Goal: Participate in discussion: Engage in conversation with other users on a specific topic

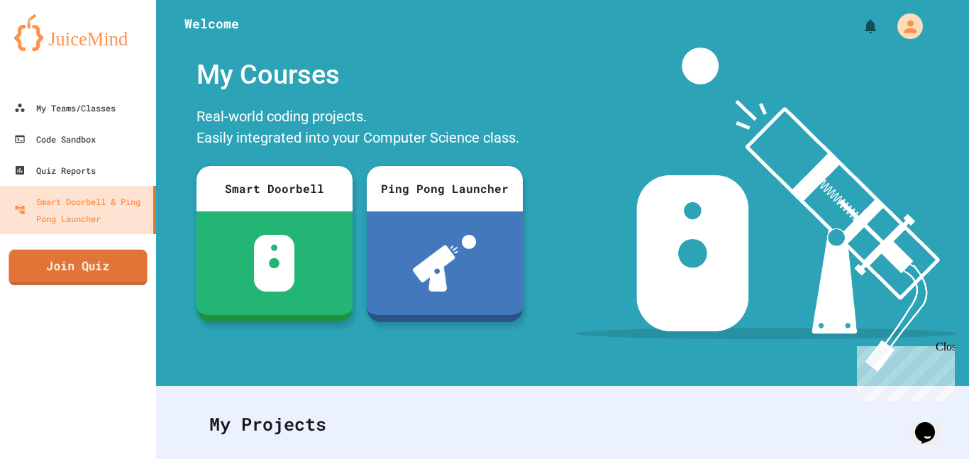
click at [64, 268] on link "Join Quiz" at bounding box center [78, 267] width 138 height 35
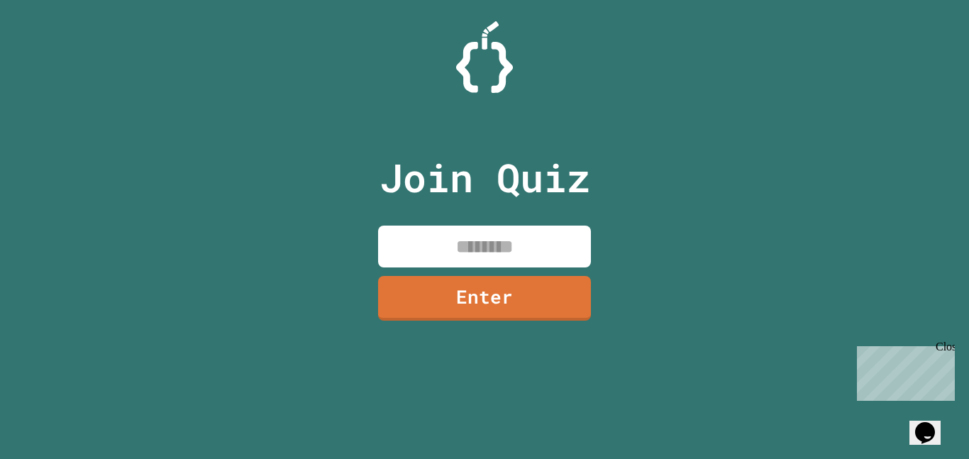
click at [468, 244] on input at bounding box center [484, 246] width 213 height 42
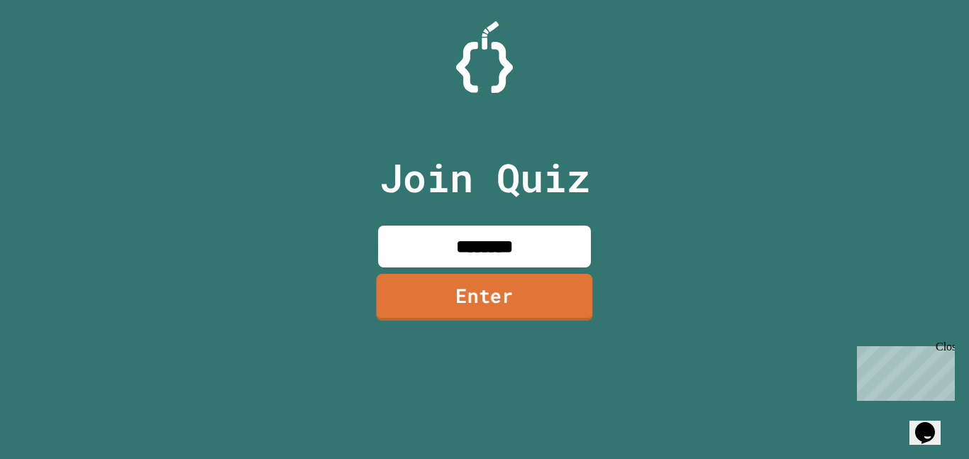
type input "********"
click at [505, 285] on link "Enter" at bounding box center [484, 297] width 216 height 47
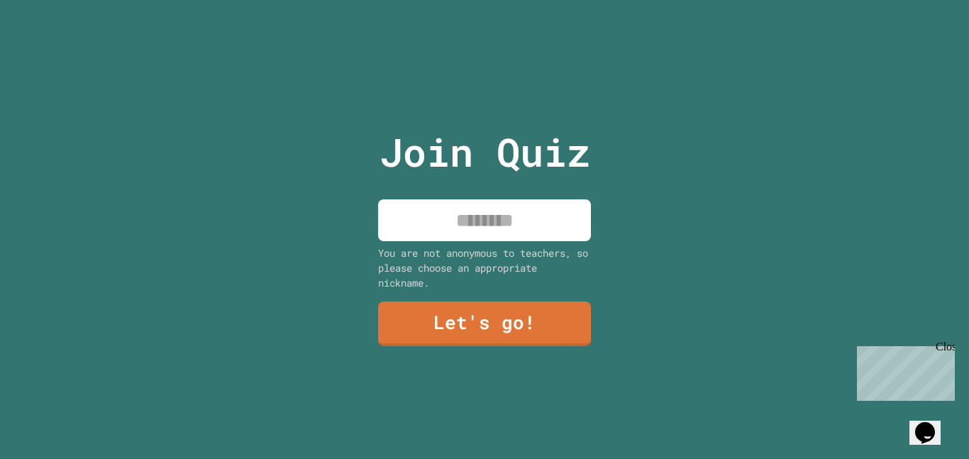
click at [521, 211] on input at bounding box center [484, 220] width 213 height 42
type input "****"
click at [506, 307] on link "Let's go!" at bounding box center [484, 322] width 210 height 47
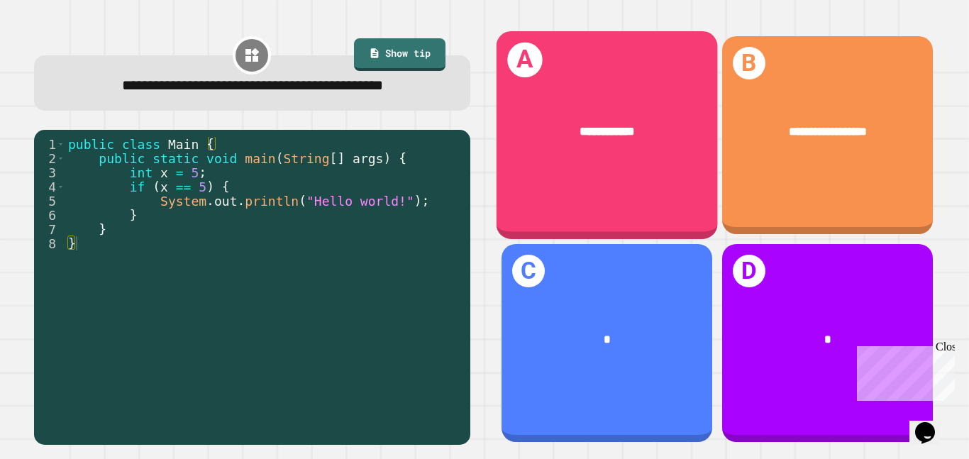
click at [581, 157] on div "**********" at bounding box center [606, 131] width 221 height 67
click at [710, 169] on div "**********" at bounding box center [606, 135] width 221 height 208
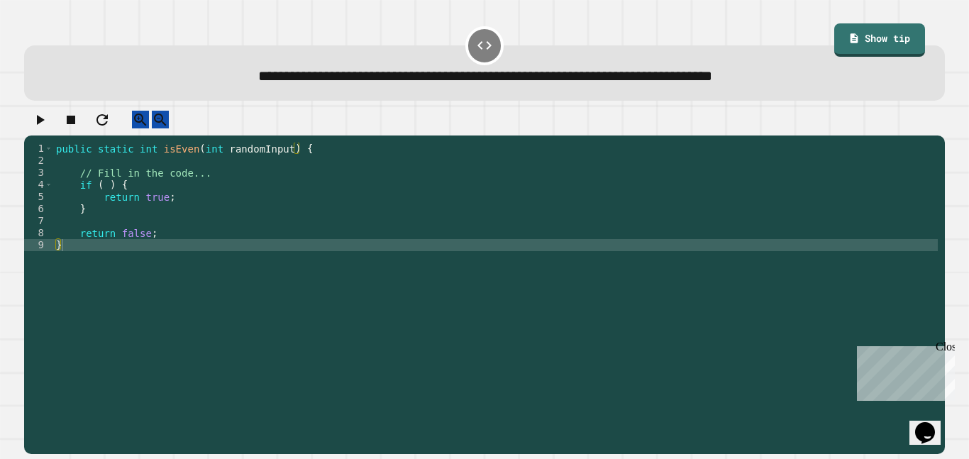
click at [206, 220] on div "public static int isEven ( int randomInput ) { // Fill in the code... if ( ) { …" at bounding box center [495, 293] width 884 height 301
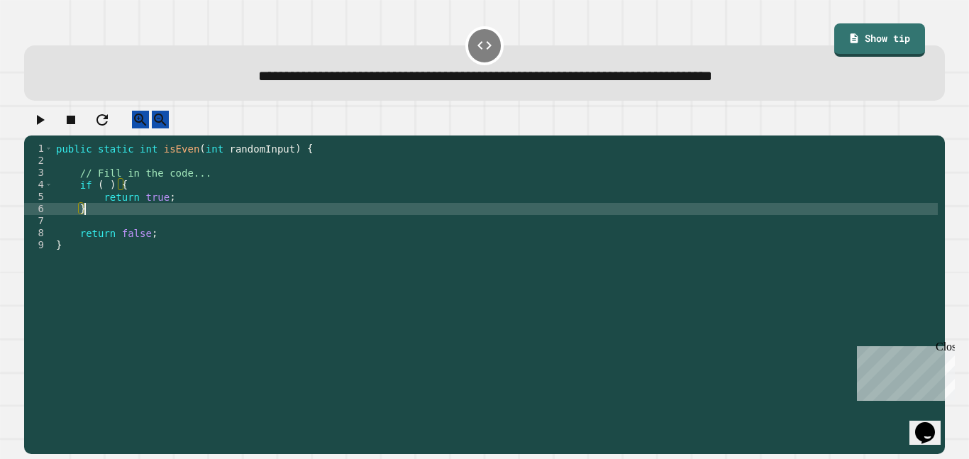
click at [223, 211] on div "public static int isEven ( int randomInput ) { // Fill in the code... if ( ) { …" at bounding box center [495, 293] width 884 height 301
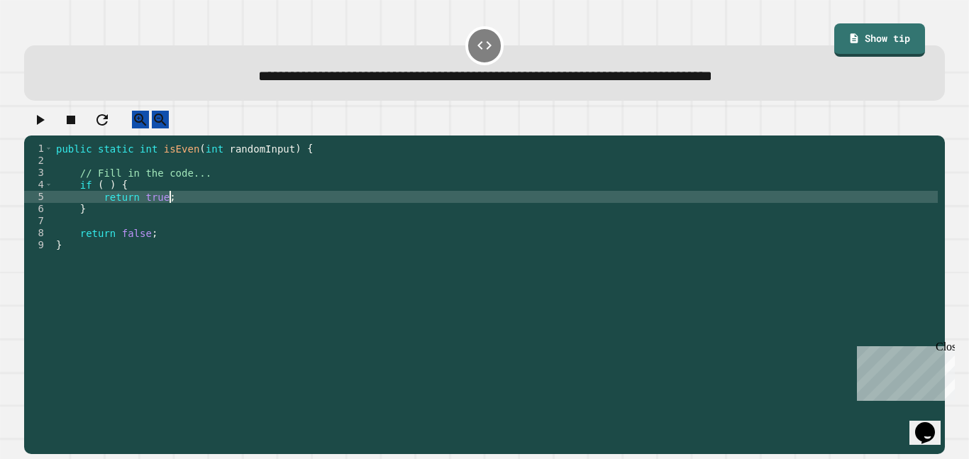
click at [147, 206] on div "public static int isEven ( int randomInput ) { // Fill in the code... if ( ) { …" at bounding box center [495, 293] width 884 height 301
click at [143, 200] on div "public static int isEven ( int randomInput ) { // Fill in the code... if ( ) { …" at bounding box center [495, 293] width 884 height 301
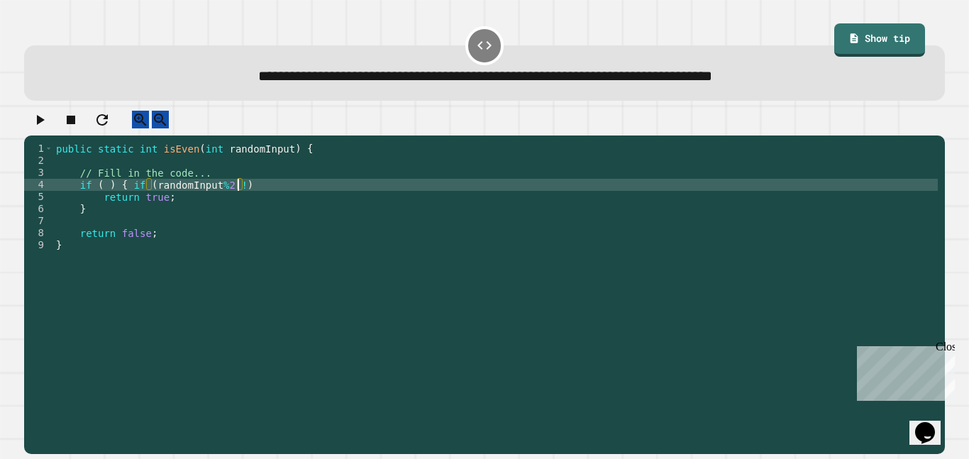
scroll to position [0, 23]
type textarea "**********"
click at [162, 226] on div "public static int isEven ( int randomInput ) { // Fill in the code... if ( ) { …" at bounding box center [495, 293] width 884 height 301
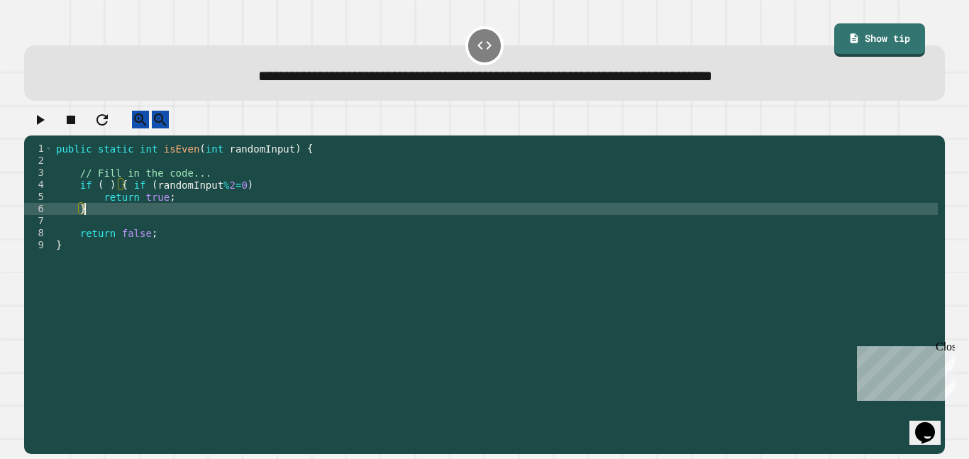
click at [163, 235] on div "public static int isEven ( int randomInput ) { // Fill in the code... if ( ) { …" at bounding box center [495, 293] width 884 height 301
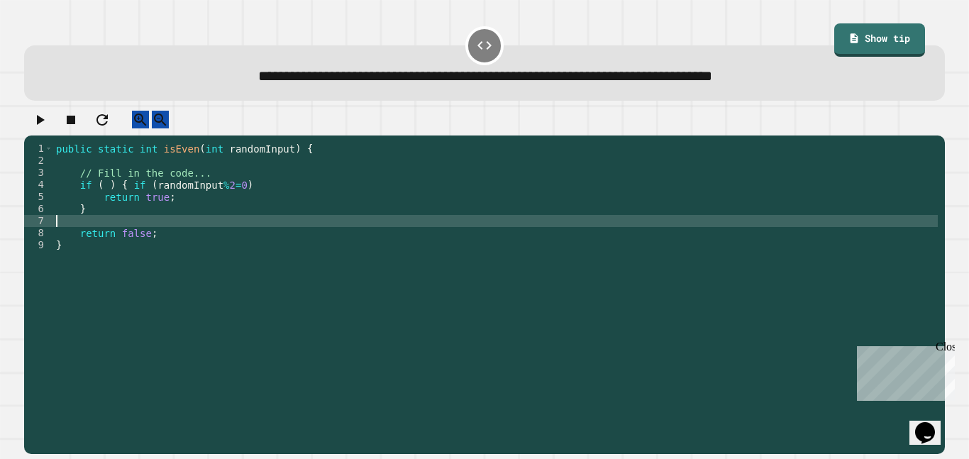
scroll to position [0, 0]
click at [182, 219] on div "public static int isEven ( int randomInput ) { // Fill in the code... if ( ) { …" at bounding box center [495, 293] width 884 height 301
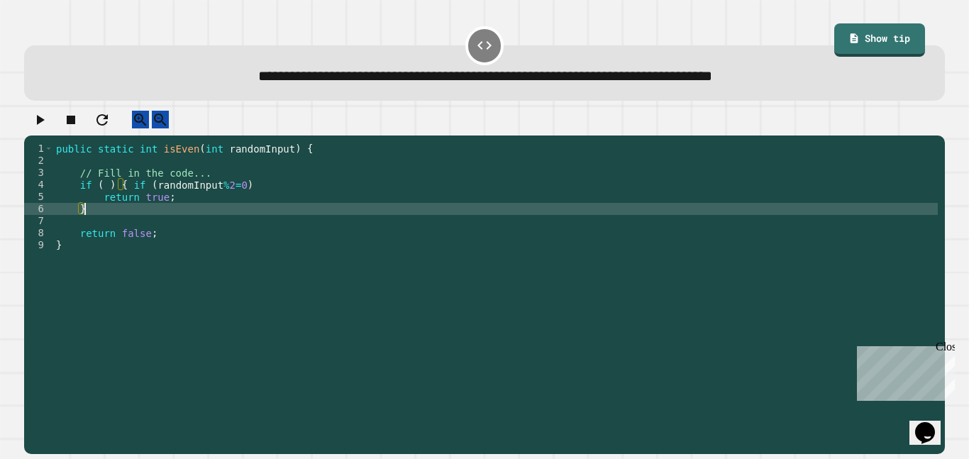
click at [187, 235] on div "public static int isEven ( int randomInput ) { // Fill in the code... if ( ) { …" at bounding box center [495, 293] width 884 height 301
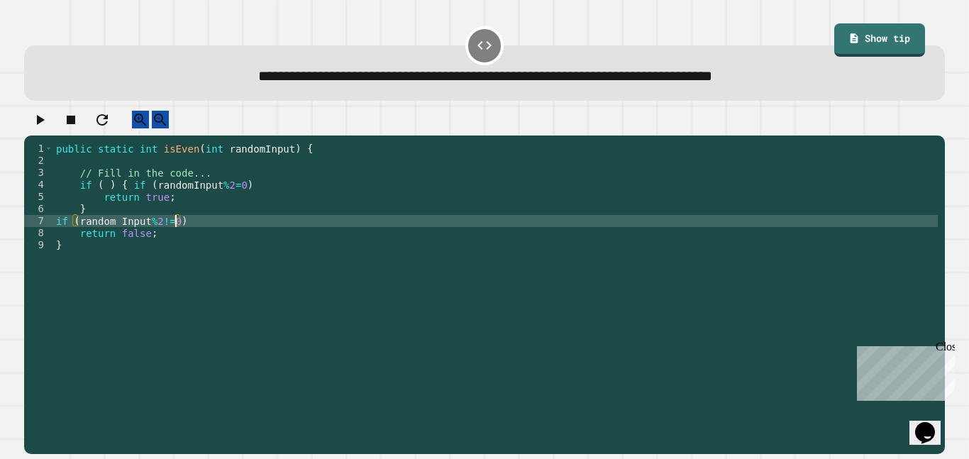
scroll to position [0, 14]
click at [849, 52] on link "Show tip" at bounding box center [878, 38] width 83 height 35
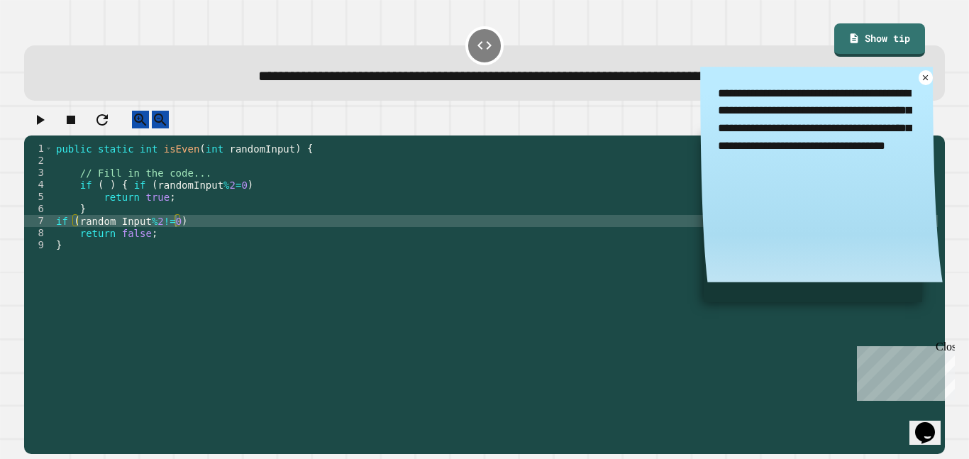
click at [597, 223] on div "public static int isEven ( int randomInput ) { // Fill in the code... if ( ) { …" at bounding box center [495, 293] width 884 height 301
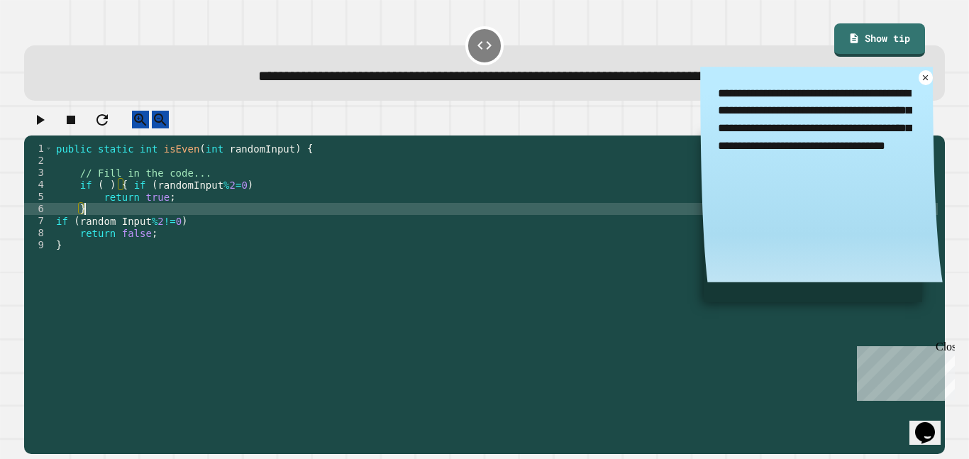
click at [480, 305] on div "public static int isEven ( int randomInput ) { // Fill in the code... if ( ) { …" at bounding box center [495, 293] width 884 height 301
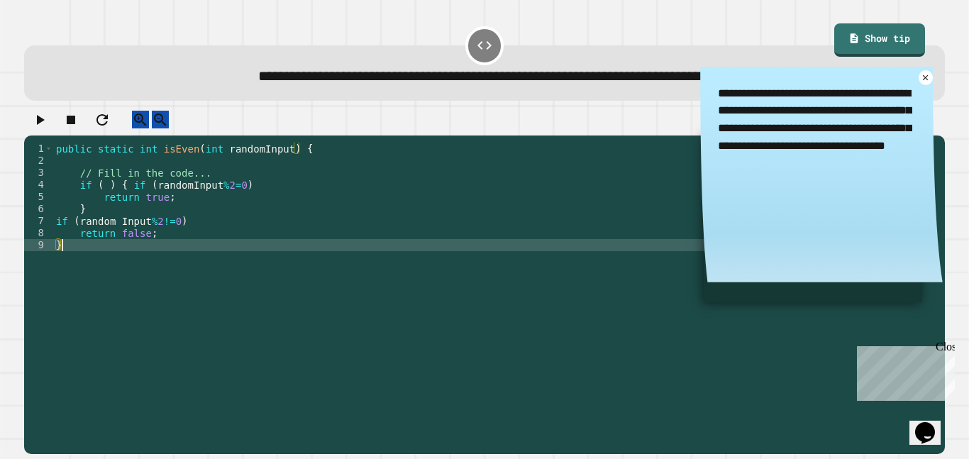
click at [44, 125] on icon "button" at bounding box center [41, 120] width 8 height 10
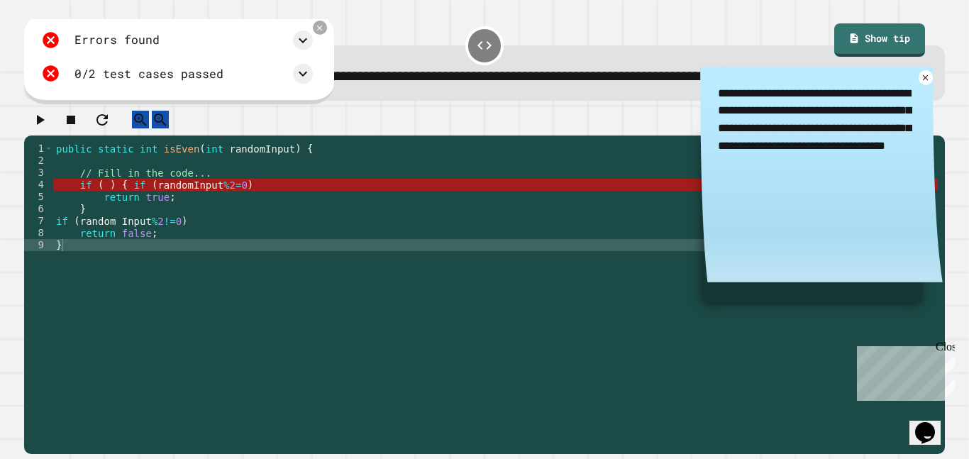
click at [150, 202] on div "public static int isEven ( int randomInput ) { // Fill in the code... if ( ) { …" at bounding box center [495, 293] width 884 height 301
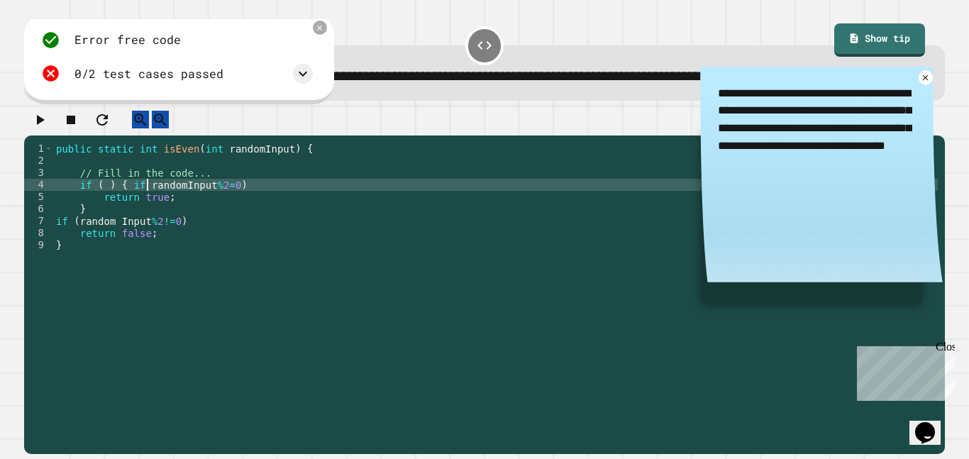
scroll to position [0, 4]
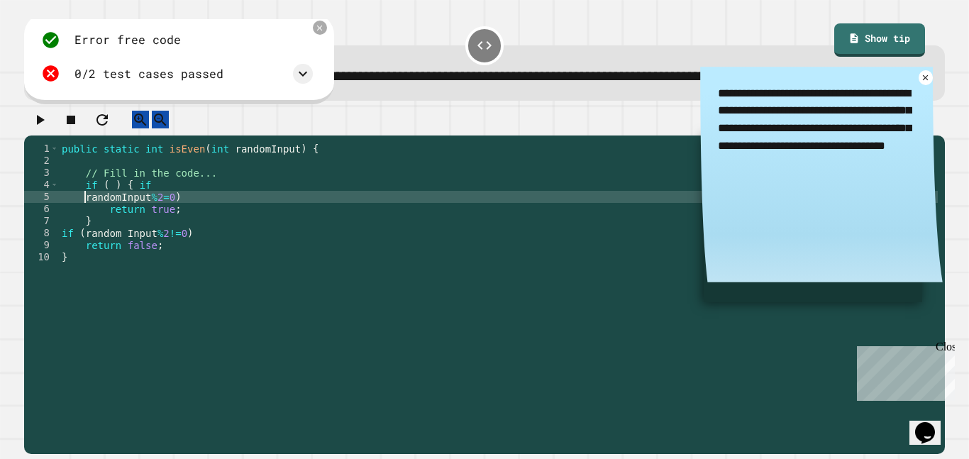
click at [179, 213] on div "public static int isEven ( int randomInput ) { // Fill in the code... if ( ) { …" at bounding box center [498, 293] width 878 height 301
click at [87, 245] on div "public static int isEven ( int randomInput ) { // Fill in the code... if ( ) { …" at bounding box center [498, 293] width 878 height 301
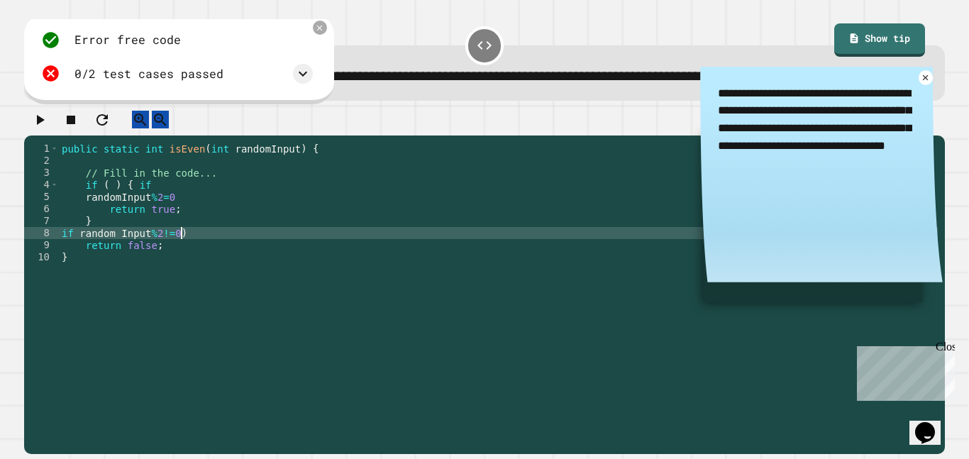
click at [208, 245] on div "public static int isEven ( int randomInput ) { // Fill in the code... if ( ) { …" at bounding box center [498, 293] width 878 height 301
click at [37, 126] on icon "button" at bounding box center [39, 119] width 17 height 17
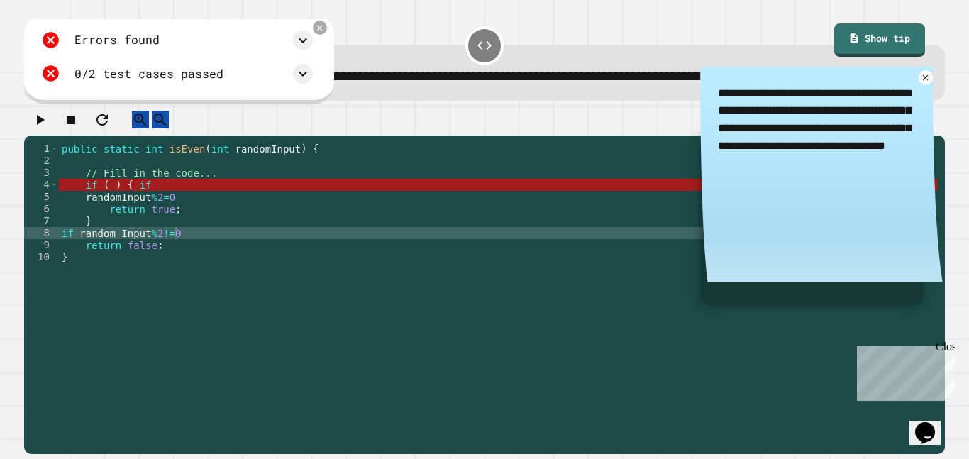
click at [152, 238] on div "public static int isEven ( int randomInput ) { // Fill in the code... if ( ) { …" at bounding box center [498, 293] width 878 height 301
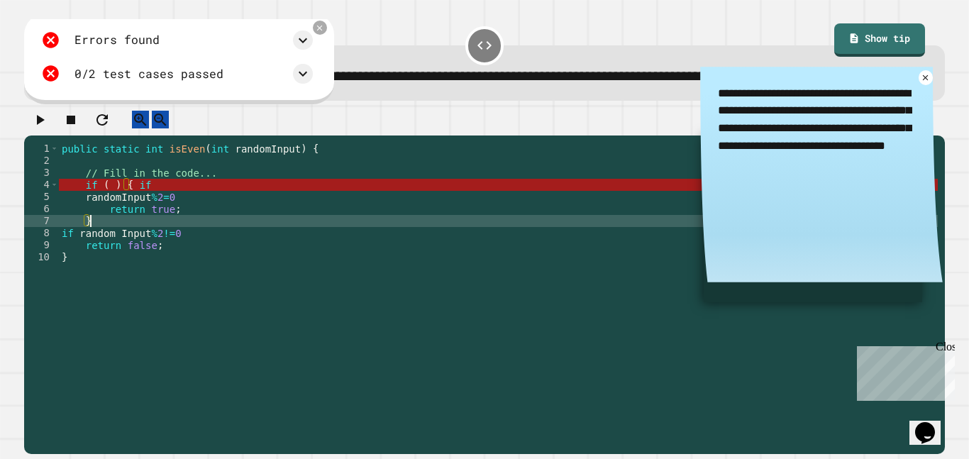
click at [169, 201] on div "public static int isEven ( int randomInput ) { // Fill in the code... if ( ) { …" at bounding box center [498, 293] width 878 height 301
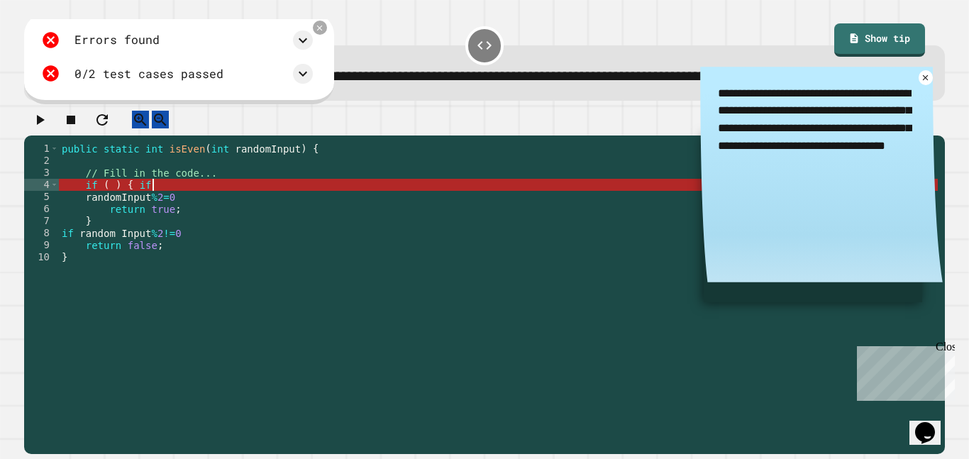
click at [138, 197] on div "public static int isEven ( int randomInput ) { // Fill in the code... if ( ) { …" at bounding box center [498, 293] width 878 height 301
click at [125, 197] on div "public static int isEven ( int randomInput ) { // Fill in the code... if ( ) { …" at bounding box center [498, 293] width 878 height 301
click at [106, 201] on div "public static int isEven ( int randomInput ) { // Fill in the code... if ( ) { …" at bounding box center [498, 293] width 878 height 301
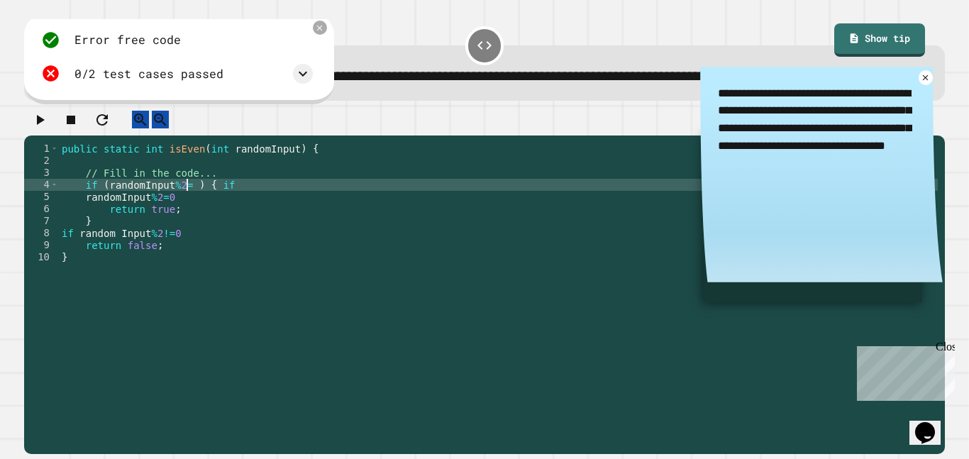
scroll to position [0, 17]
drag, startPoint x: 218, startPoint y: 201, endPoint x: 216, endPoint y: 211, distance: 10.8
click at [216, 211] on div "public static int isEven ( int randomInput ) { // Fill in the code... if ( rand…" at bounding box center [498, 293] width 878 height 301
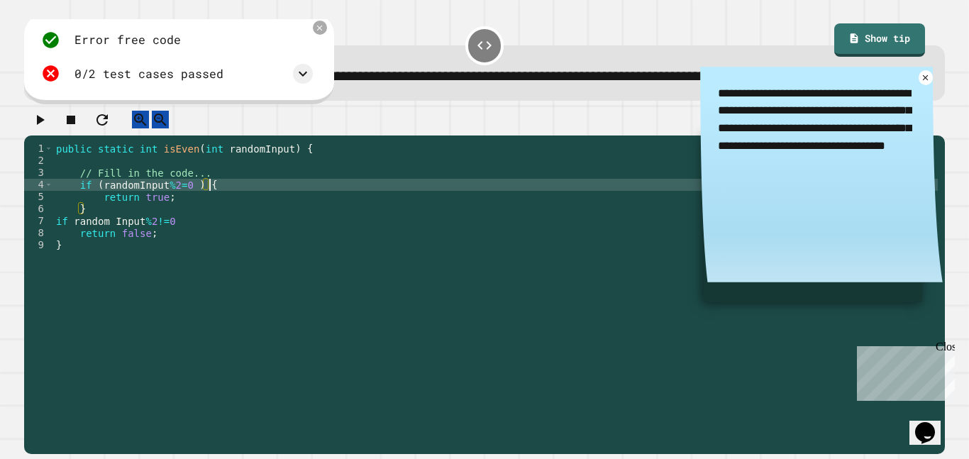
click at [153, 262] on div "public static int isEven ( int randomInput ) { // Fill in the code... if ( rand…" at bounding box center [495, 293] width 884 height 301
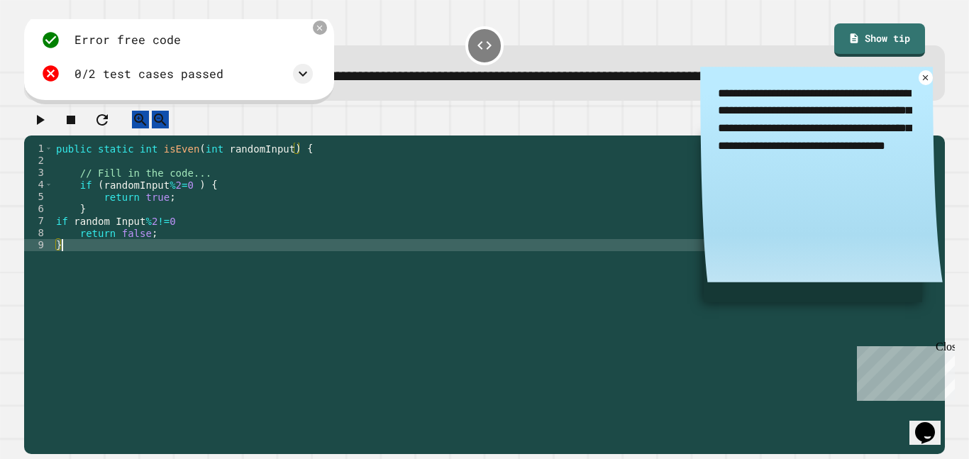
click at [75, 238] on div "public static int isEven ( int randomInput ) { // Fill in the code... if ( rand…" at bounding box center [495, 293] width 884 height 301
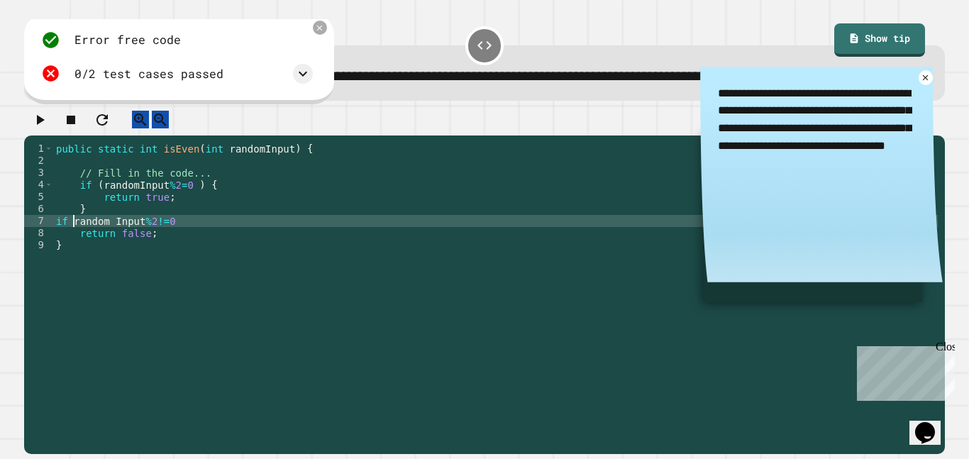
scroll to position [0, 4]
click at [178, 235] on div "public static int isEven ( int randomInput ) { // Fill in the code... if ( rand…" at bounding box center [495, 293] width 884 height 301
type textarea "**********"
click at [48, 128] on icon "button" at bounding box center [39, 119] width 17 height 17
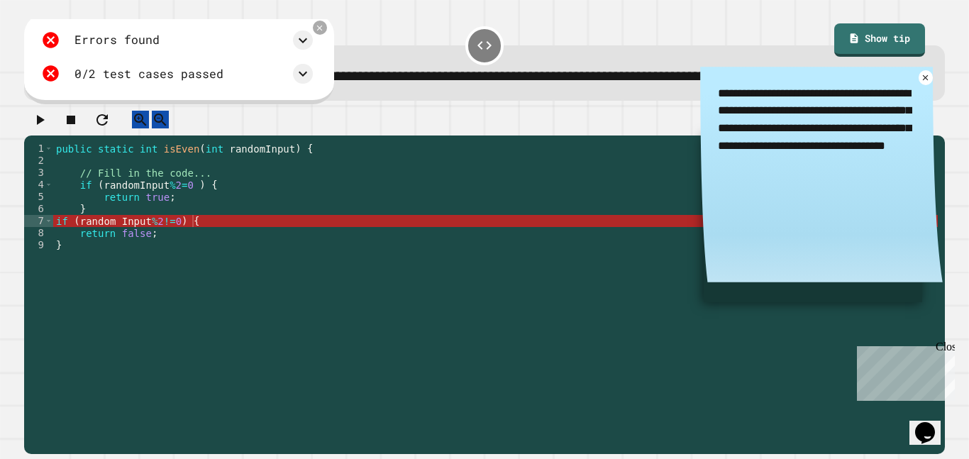
click at [216, 235] on div "public static int isEven ( int randomInput ) { // Fill in the code... if ( rand…" at bounding box center [495, 293] width 884 height 301
click at [199, 237] on div "public static int isEven ( int randomInput ) { // Fill in the code... if ( rand…" at bounding box center [495, 293] width 884 height 301
click at [179, 231] on div "public static int isEven ( int randomInput ) { // Fill in the code... if ( rand…" at bounding box center [495, 293] width 884 height 301
click at [193, 239] on div "public static int isEven ( int randomInput ) { // Fill in the code... if ( rand…" at bounding box center [495, 293] width 884 height 301
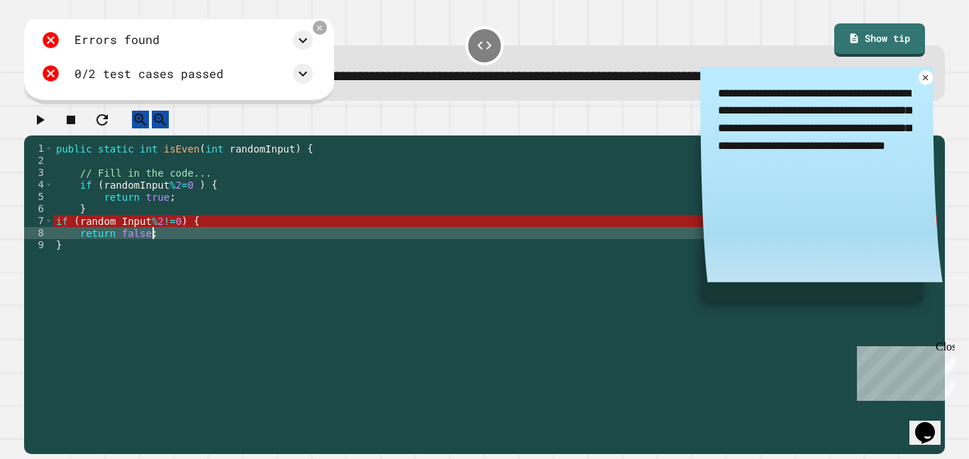
click at [203, 238] on div "public static int isEven ( int randomInput ) { // Fill in the code... if ( rand…" at bounding box center [495, 293] width 884 height 301
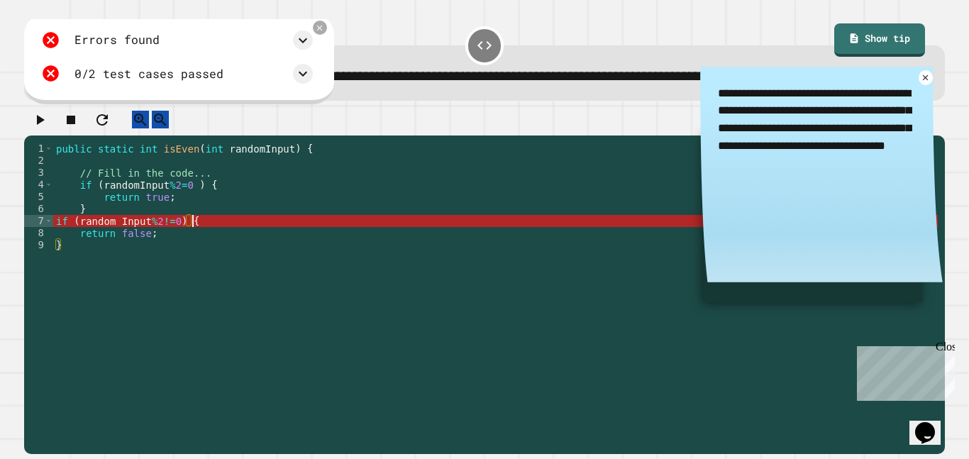
click at [191, 239] on div "public static int isEven ( int randomInput ) { // Fill in the code... if ( rand…" at bounding box center [495, 293] width 884 height 301
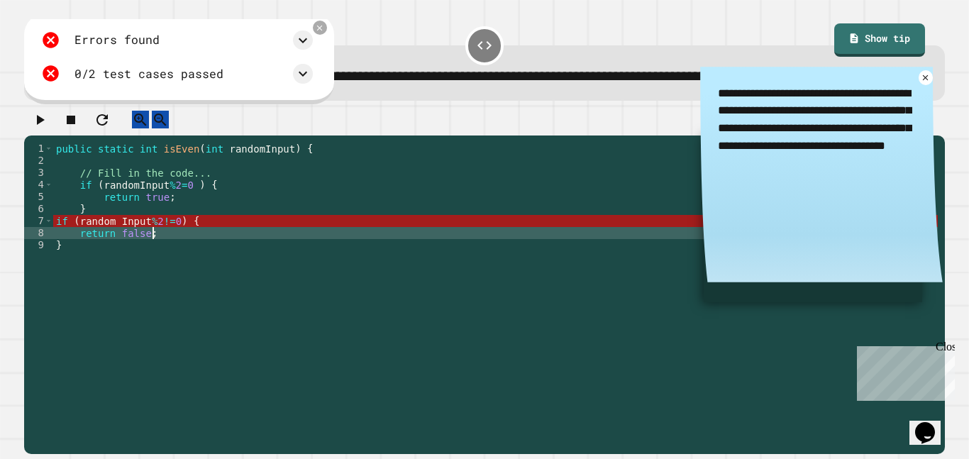
click at [176, 228] on div "public static int isEven ( int randomInput ) { // Fill in the code... if ( rand…" at bounding box center [495, 293] width 884 height 301
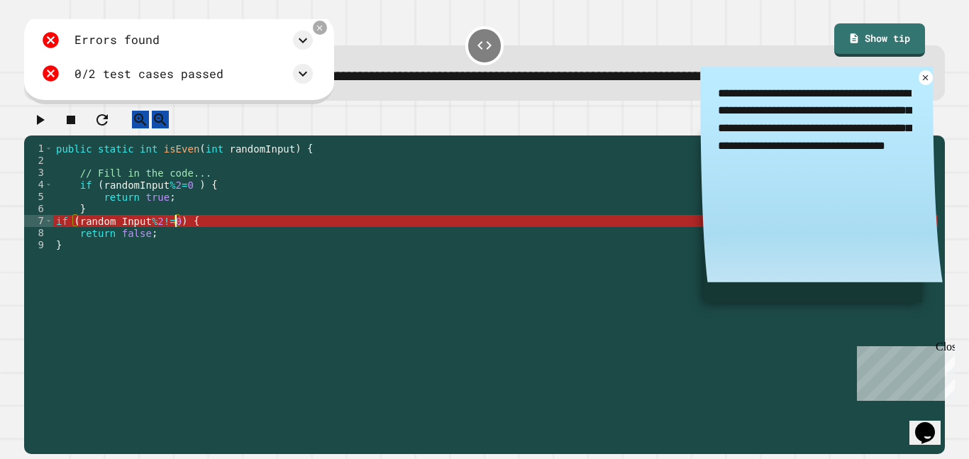
click at [154, 205] on div "public static int isEven ( int randomInput ) { // Fill in the code... if ( rand…" at bounding box center [495, 293] width 884 height 301
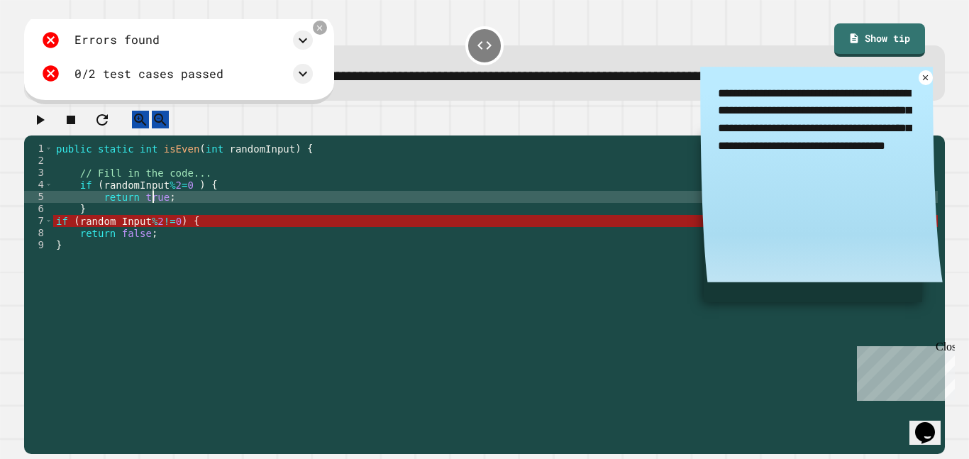
click at [186, 206] on div "public static int isEven ( int randomInput ) { // Fill in the code... if ( rand…" at bounding box center [495, 293] width 884 height 301
click at [184, 218] on div "public static int isEven ( int randomInput ) { // Fill in the code... if ( rand…" at bounding box center [495, 293] width 884 height 301
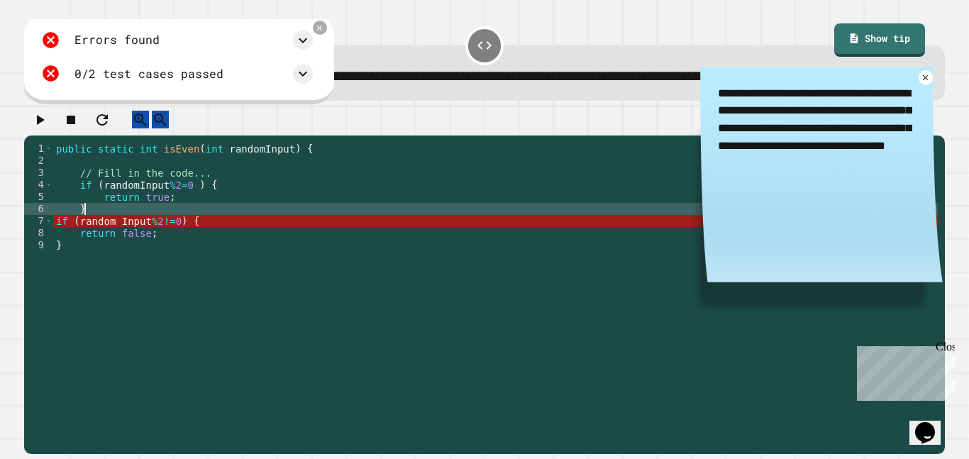
scroll to position [0, 3]
click at [167, 201] on div "public static int isEven ( int randomInput ) { // Fill in the code... if ( rand…" at bounding box center [495, 293] width 884 height 301
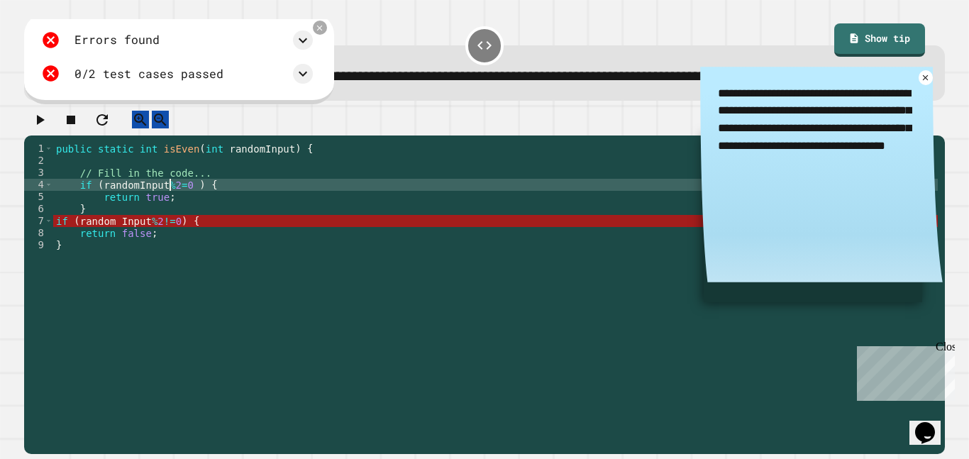
click at [221, 189] on div "public static int isEven ( int randomInput ) { // Fill in the code... if ( rand…" at bounding box center [495, 293] width 884 height 301
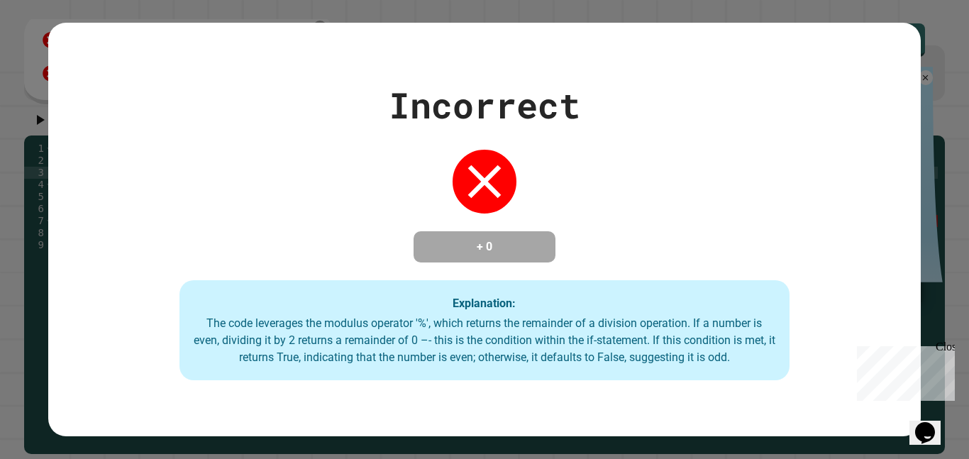
click at [33, 201] on div "Incorrect + 0 Explanation: The code leverages the modulus operator '%', which r…" at bounding box center [484, 229] width 969 height 459
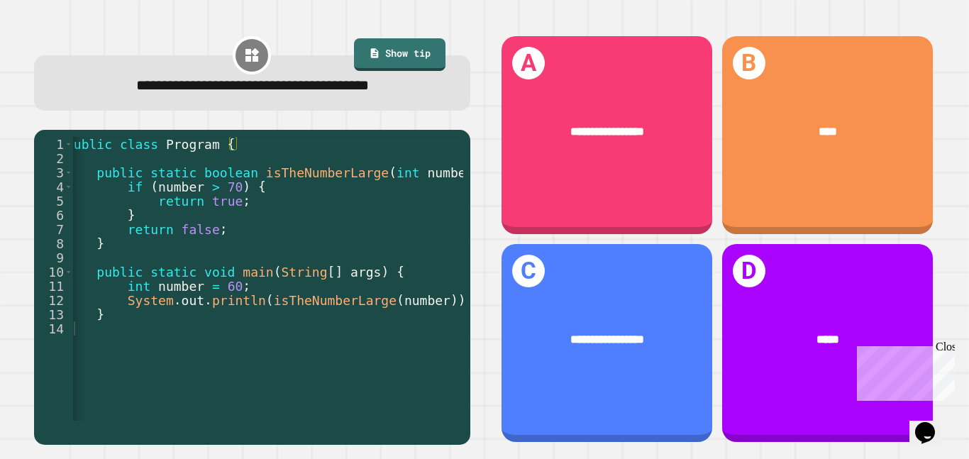
scroll to position [0, 0]
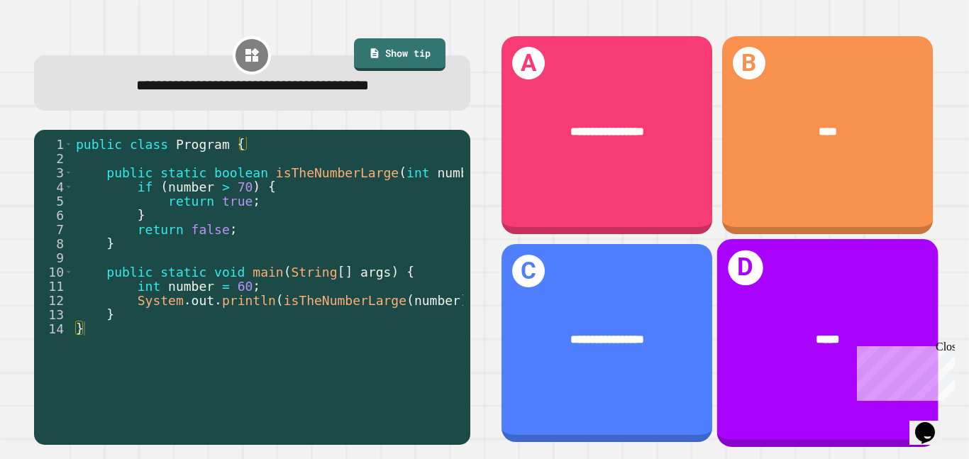
click at [771, 277] on div "D *****" at bounding box center [826, 343] width 221 height 208
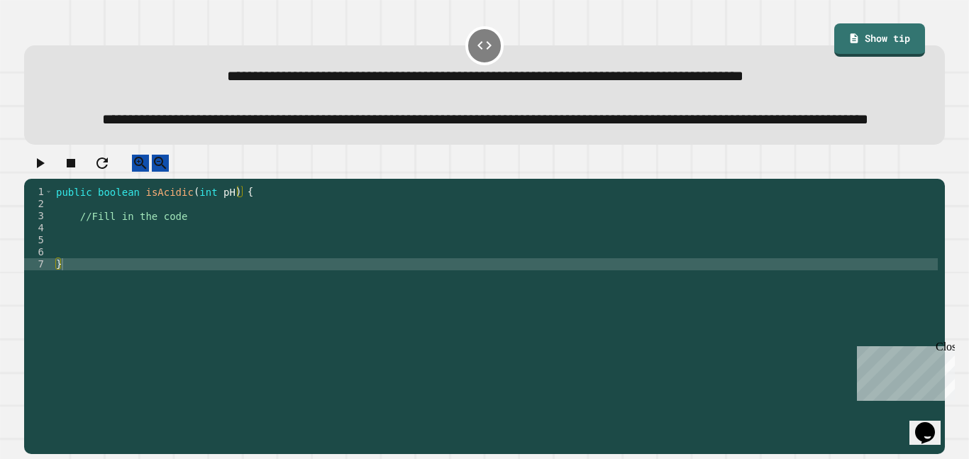
click at [238, 255] on div "public boolean isAcidic ( int pH ) { //Fill in the code }" at bounding box center [495, 300] width 884 height 229
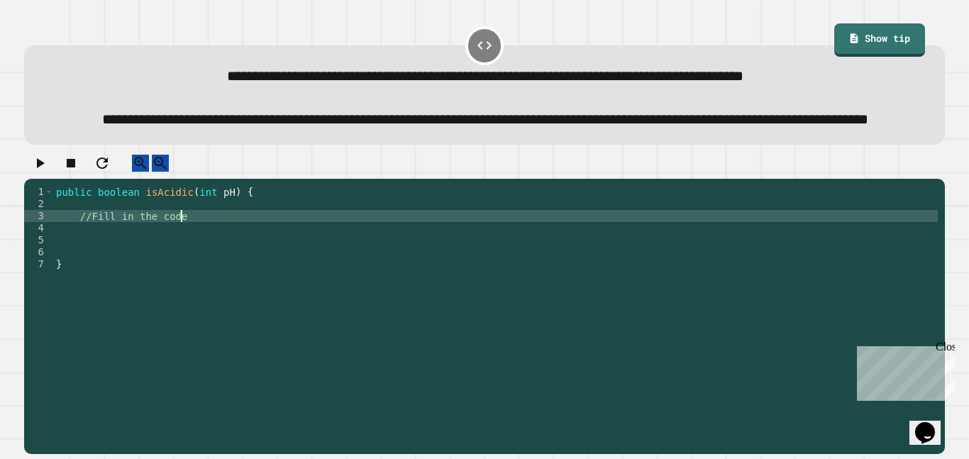
type textarea "**********"
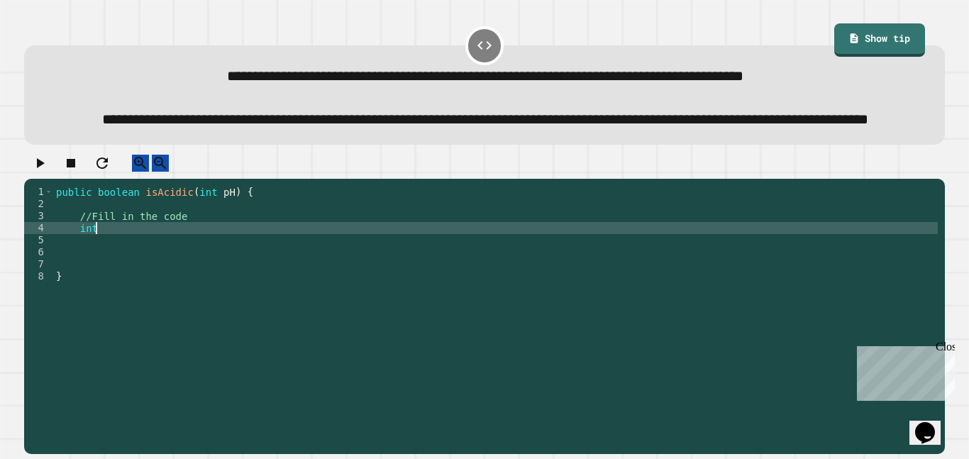
scroll to position [0, 5]
type textarea "*"
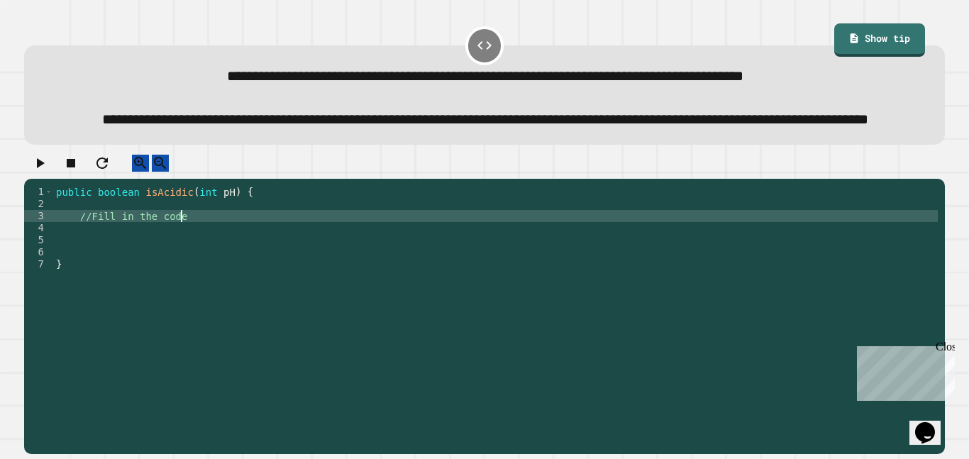
type textarea "**********"
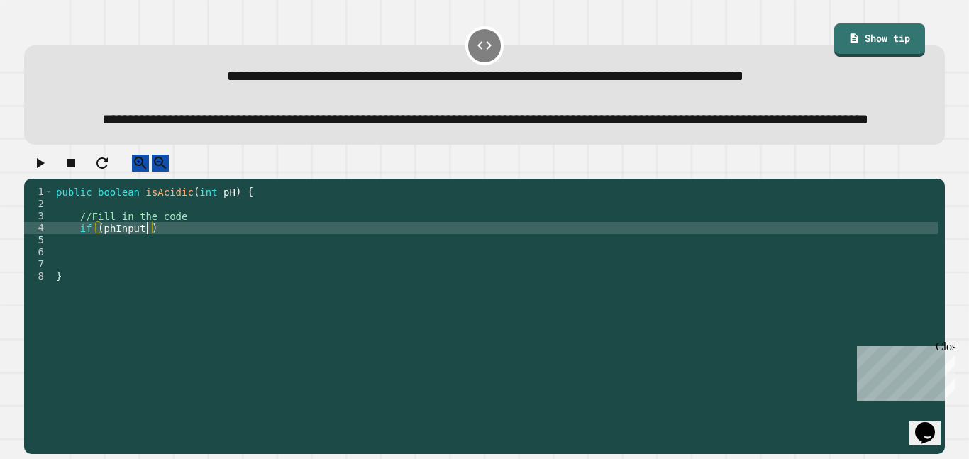
scroll to position [0, 11]
type textarea "**********"
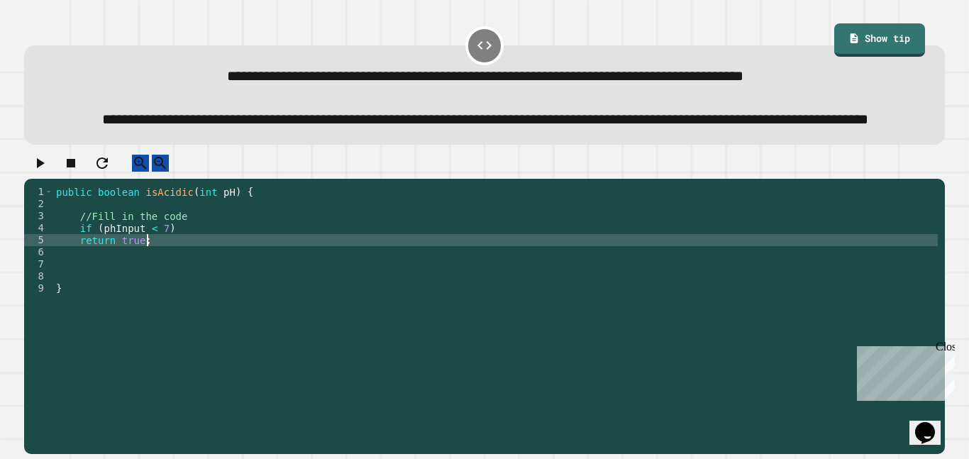
type textarea "**********"
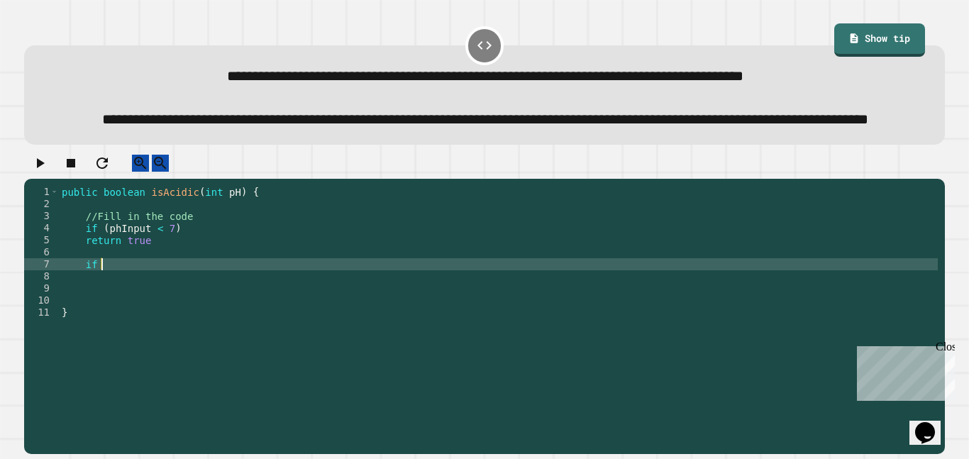
scroll to position [0, 4]
type textarea "*"
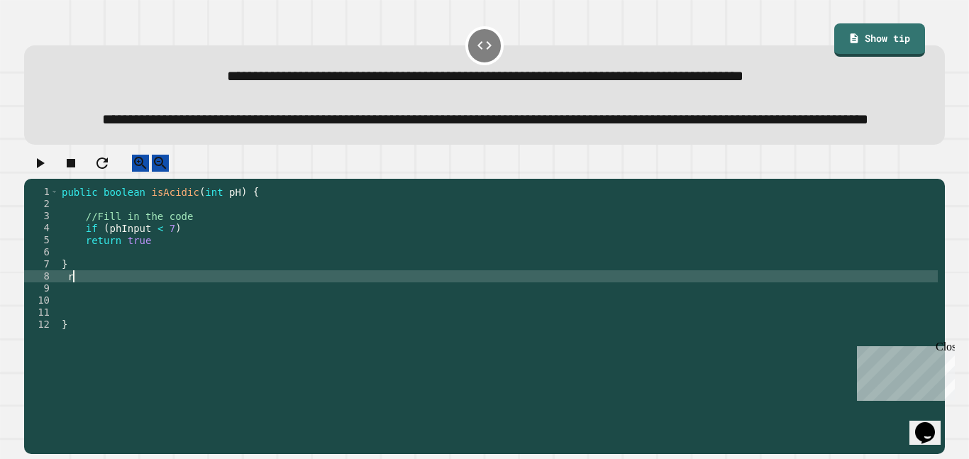
scroll to position [0, 1]
type textarea "*"
type textarea "**********"
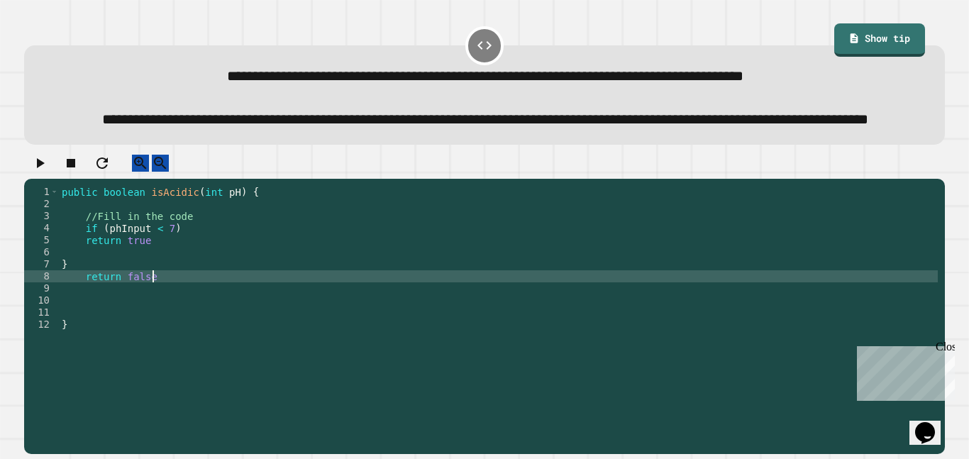
click at [202, 287] on div "public boolean isAcidic ( int pH ) { //Fill in the code if ( phInput < 7 ) retu…" at bounding box center [498, 300] width 878 height 229
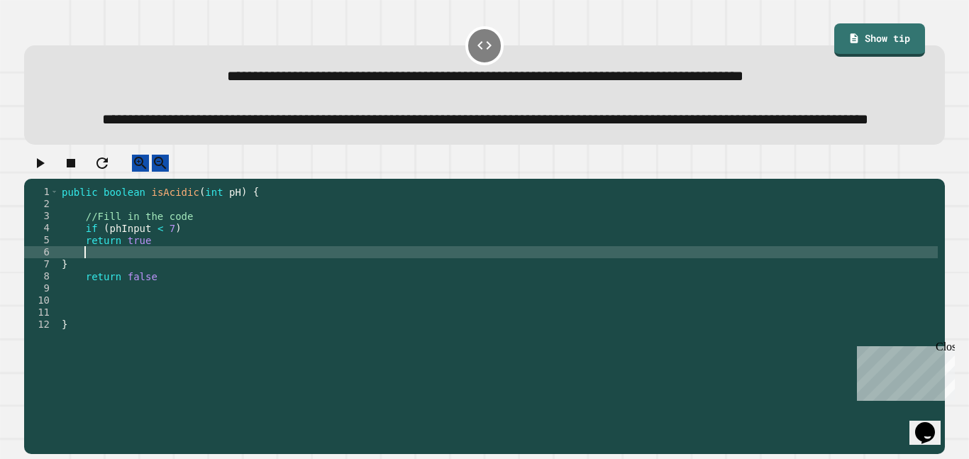
click at [40, 172] on icon "button" at bounding box center [39, 163] width 17 height 17
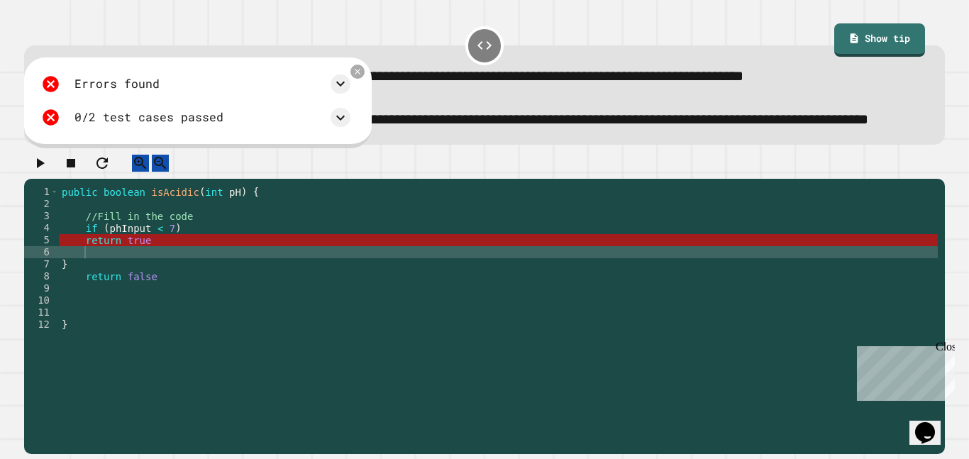
click at [199, 258] on div "public boolean isAcidic ( int pH ) { //Fill in the code if ( phInput < 7 ) retu…" at bounding box center [498, 300] width 878 height 229
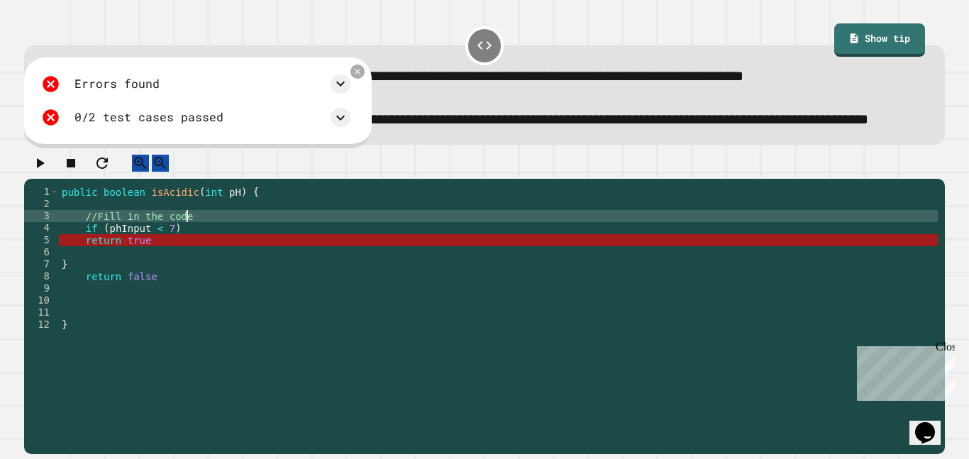
click at [186, 342] on div "public boolean isAcidic ( int pH ) { //Fill in the code if ( phInput < 7 ) retu…" at bounding box center [498, 300] width 878 height 229
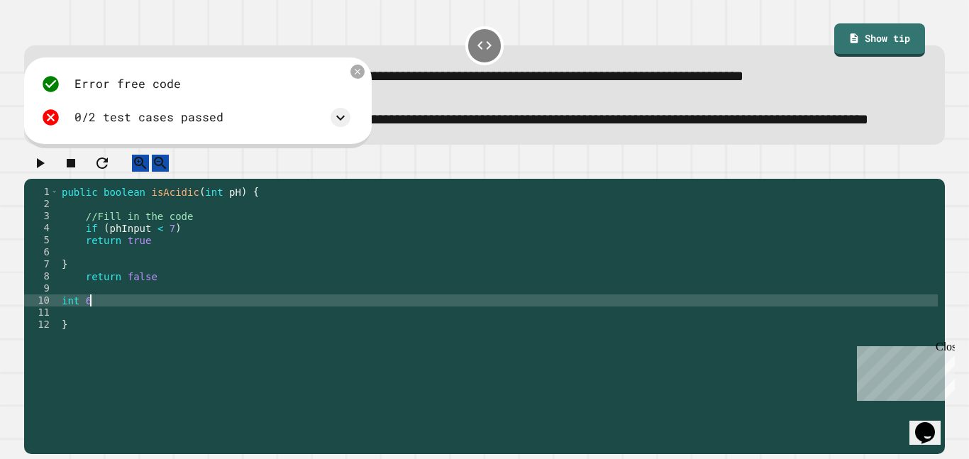
scroll to position [0, 3]
click at [48, 172] on icon "button" at bounding box center [39, 163] width 17 height 17
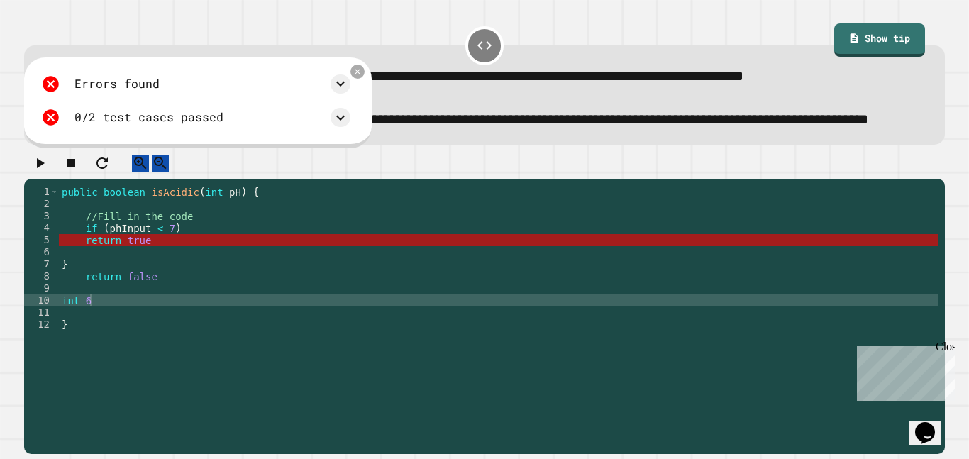
click at [86, 343] on div "public boolean isAcidic ( int pH ) { //Fill in the code if ( phInput < 7 ) retu…" at bounding box center [498, 300] width 878 height 229
click at [95, 343] on div "public boolean isAcidic ( int pH ) { //Fill in the code if ( phInput < 7 ) retu…" at bounding box center [498, 288] width 878 height 205
click at [94, 343] on div "public boolean isAcidic ( int pH ) { //Fill in the code if ( phInput < 7 ) retu…" at bounding box center [498, 300] width 878 height 229
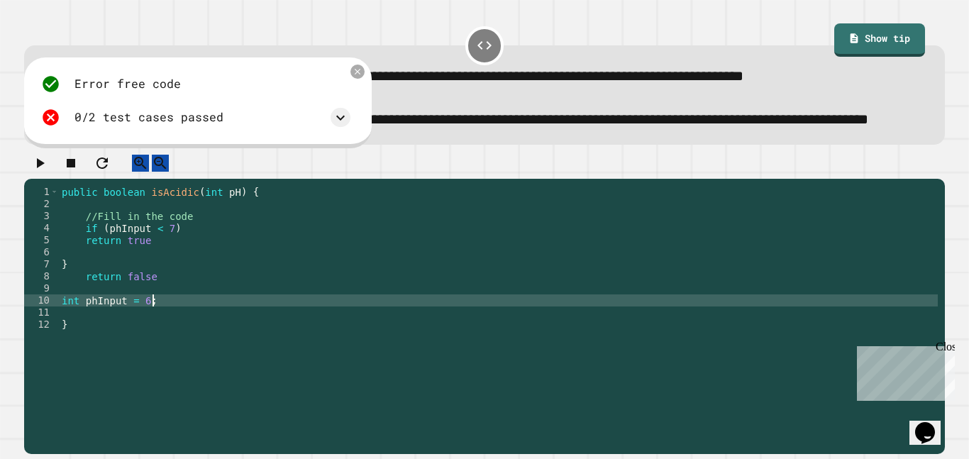
scroll to position [0, 11]
click at [48, 172] on icon "button" at bounding box center [39, 163] width 17 height 17
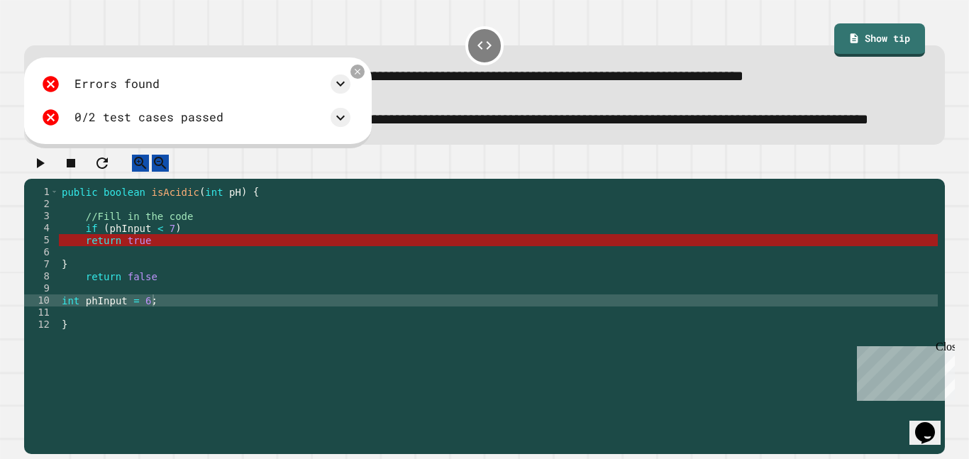
click at [186, 262] on div "public boolean isAcidic ( int pH ) { //Fill in the code if ( phInput < 7 ) retu…" at bounding box center [498, 300] width 878 height 229
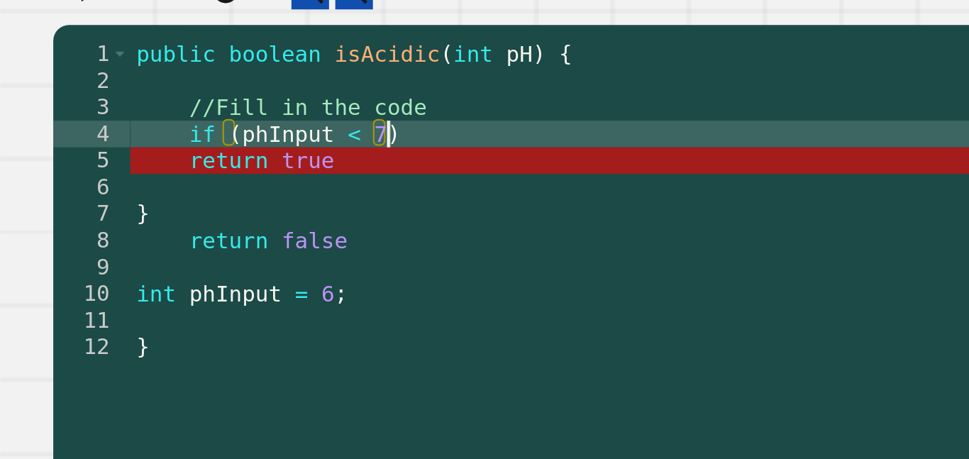
click at [218, 323] on div "public boolean isAcidic ( int pH ) { //Fill in the code if ( phInput < 7 ) retu…" at bounding box center [498, 300] width 878 height 229
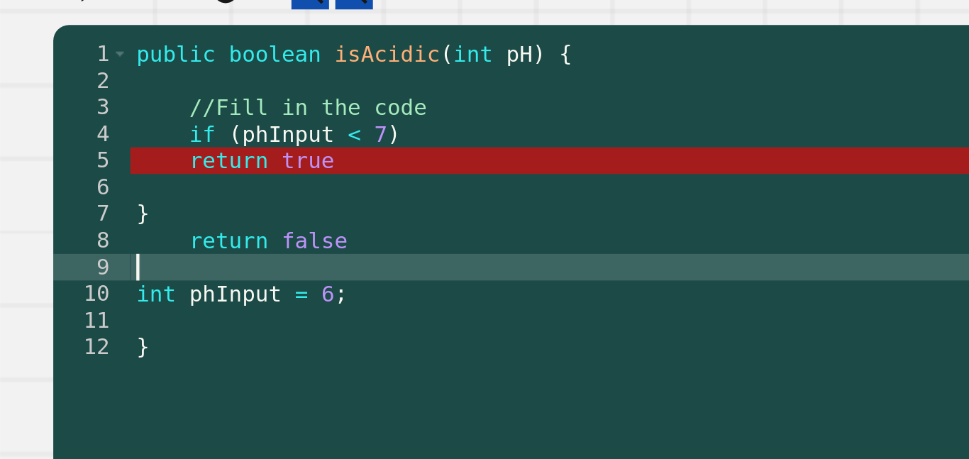
scroll to position [0, 0]
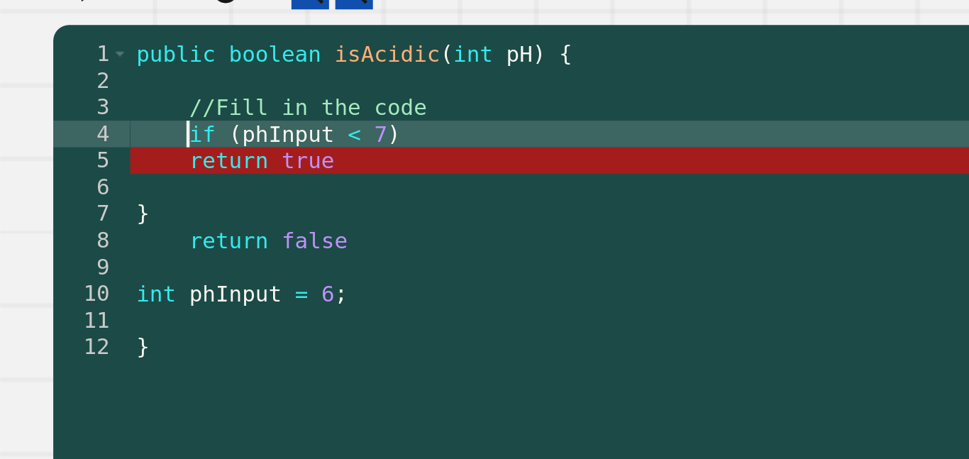
click at [84, 270] on div "public boolean isAcidic ( int pH ) { //Fill in the code if ( phInput < 7 ) retu…" at bounding box center [498, 300] width 878 height 229
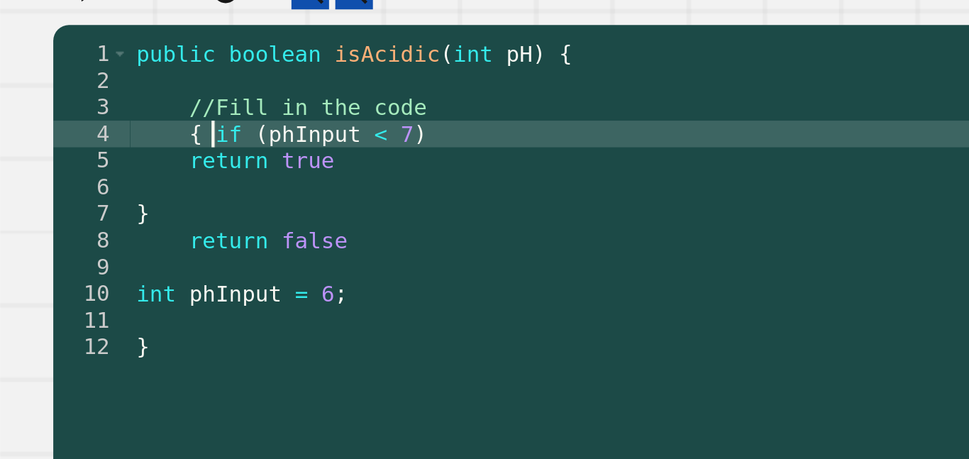
scroll to position [0, 6]
click at [191, 262] on div "public boolean isAcidic ( int pH ) { //Fill in the code if ( phInput < 7 ) retu…" at bounding box center [498, 300] width 878 height 229
click at [174, 267] on div "public boolean isAcidic ( int pH ) { //Fill in the code if ( phInput < 7 ) } re…" at bounding box center [498, 300] width 878 height 229
click at [174, 279] on div "public boolean isAcidic ( int pH ) { //Fill in the code if ( phInput < 7 ) ; } …" at bounding box center [498, 300] width 878 height 229
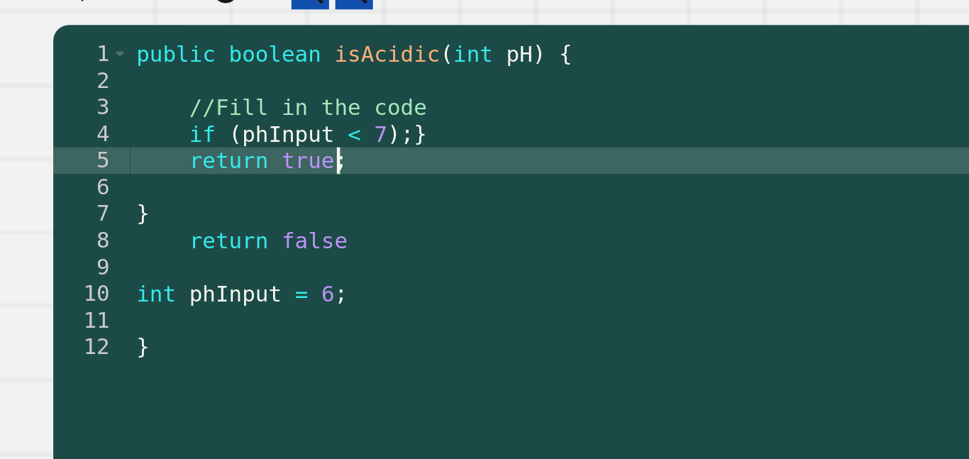
scroll to position [0, 10]
click at [179, 267] on div "public boolean isAcidic ( int pH ) { //Fill in the code if ( phInput < 7 ) ; } …" at bounding box center [498, 300] width 878 height 229
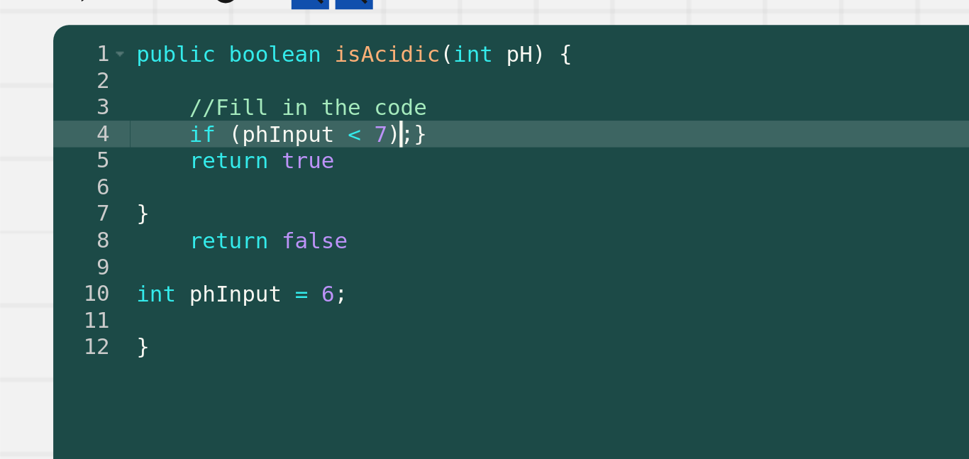
type textarea "**********"
